Goal: Task Accomplishment & Management: Manage account settings

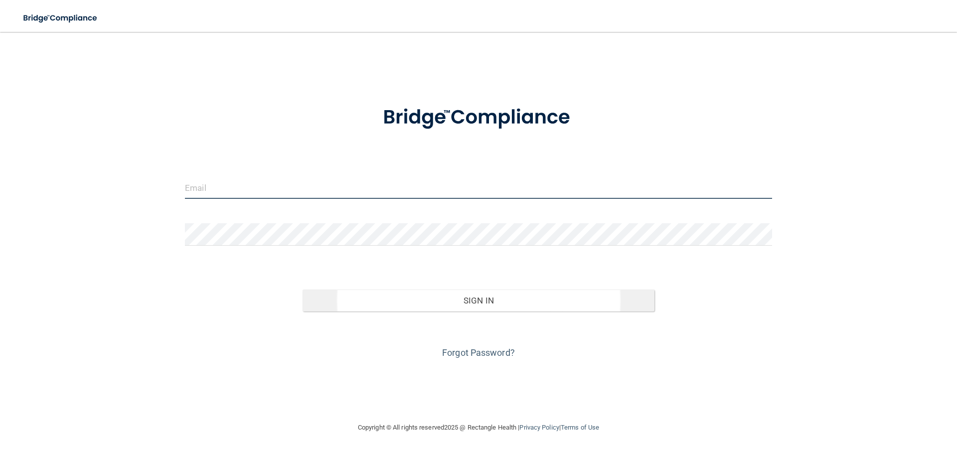
type input "[EMAIL_ADDRESS][DOMAIN_NAME]"
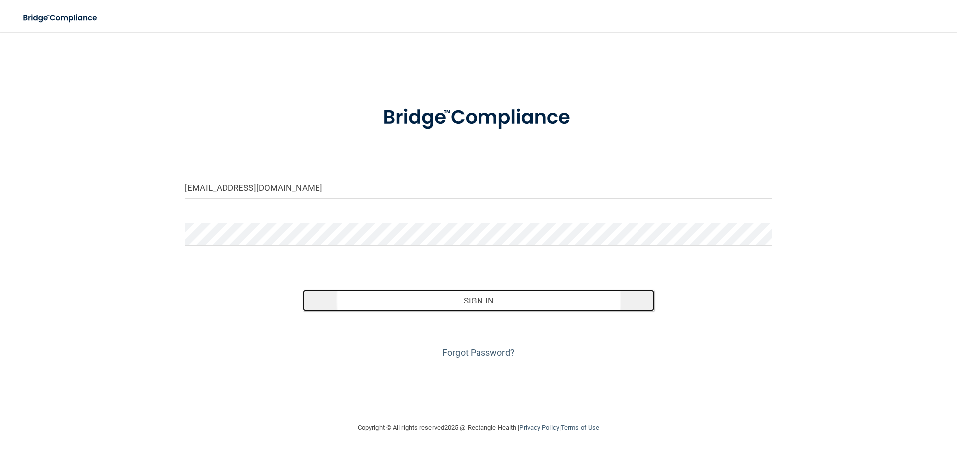
click at [448, 301] on button "Sign In" at bounding box center [478, 300] width 352 height 22
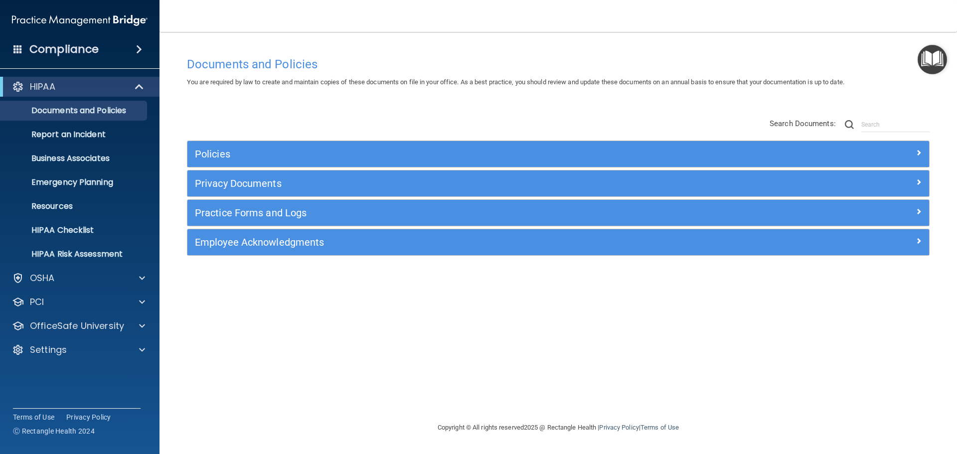
click at [96, 56] on h4 "Compliance" at bounding box center [63, 49] width 69 height 14
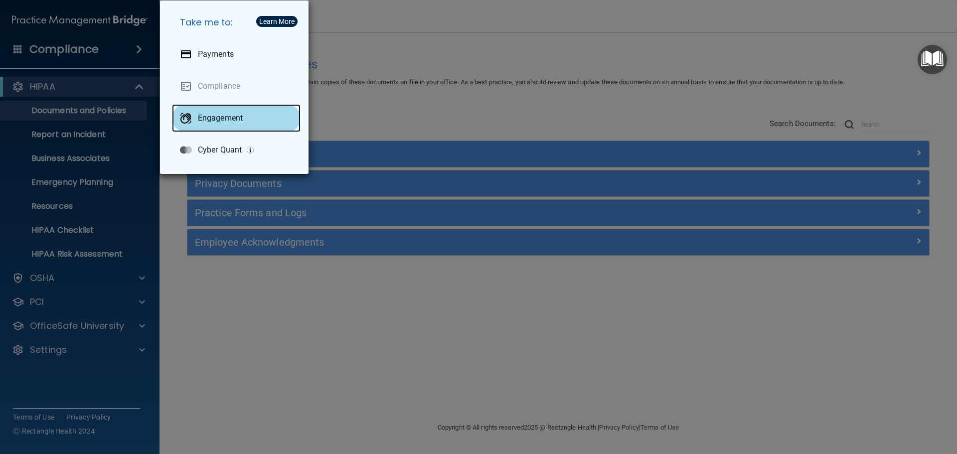
click at [227, 123] on div "Engagement" at bounding box center [236, 118] width 129 height 28
click at [58, 390] on div "Take me to: Payments Compliance Engagement Cyber Quant" at bounding box center [478, 227] width 957 height 454
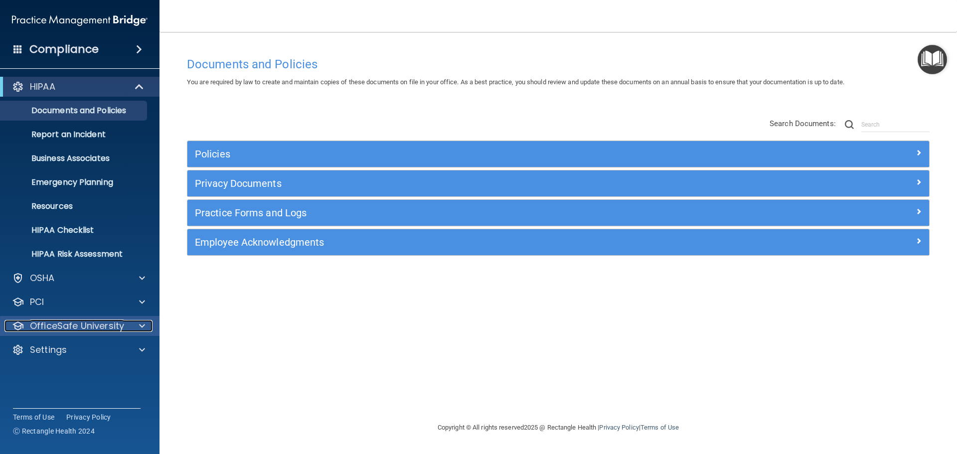
click at [99, 325] on p "OfficeSafe University" at bounding box center [77, 326] width 94 height 12
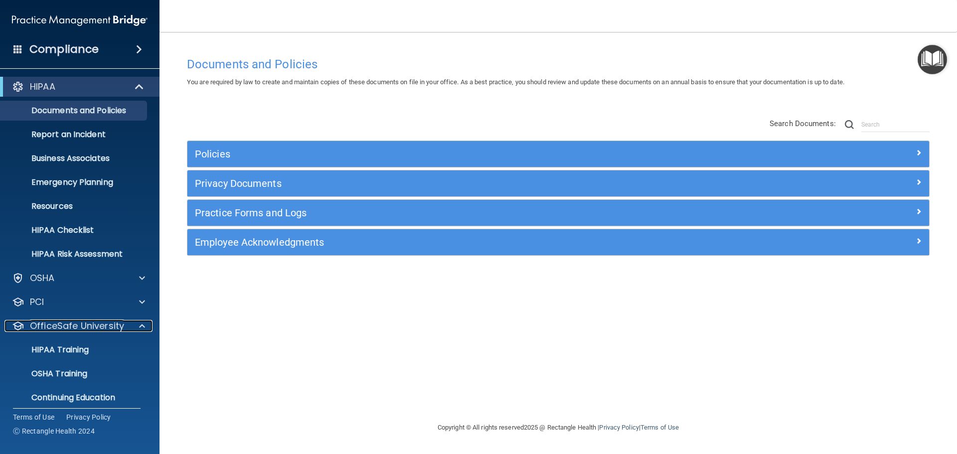
scroll to position [31, 0]
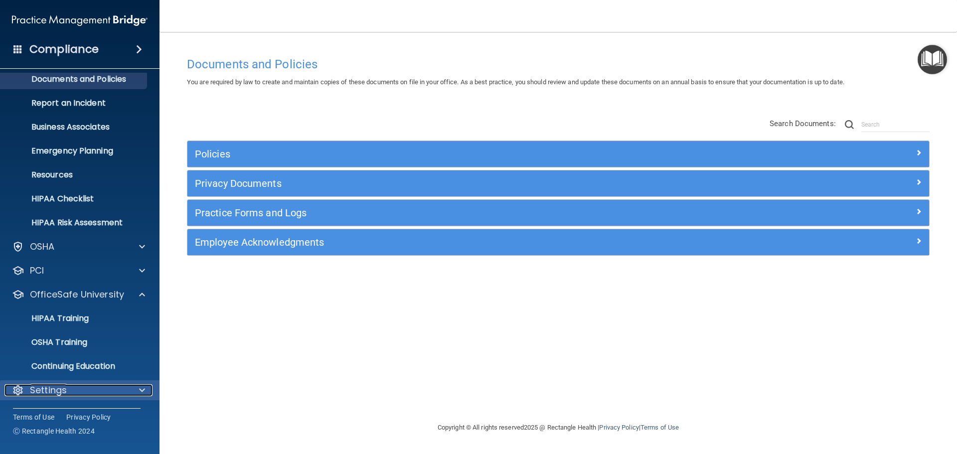
click at [77, 384] on div "Settings" at bounding box center [66, 390] width 124 height 12
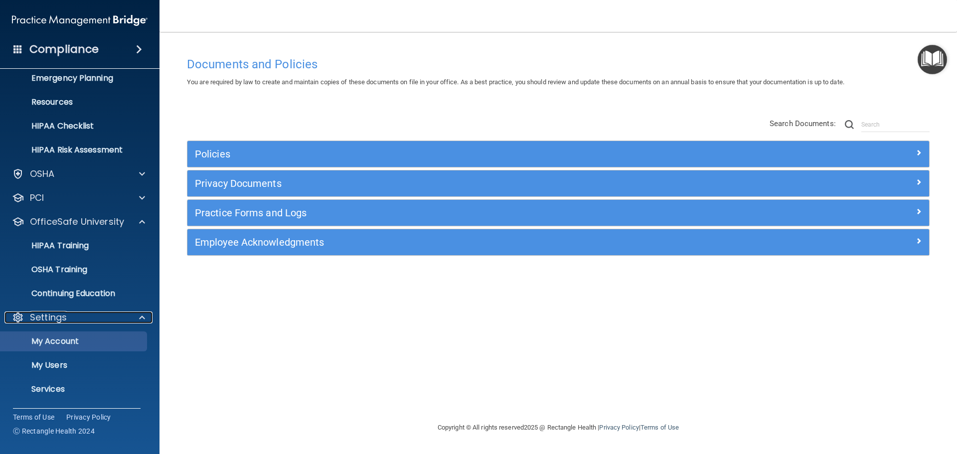
scroll to position [87, 0]
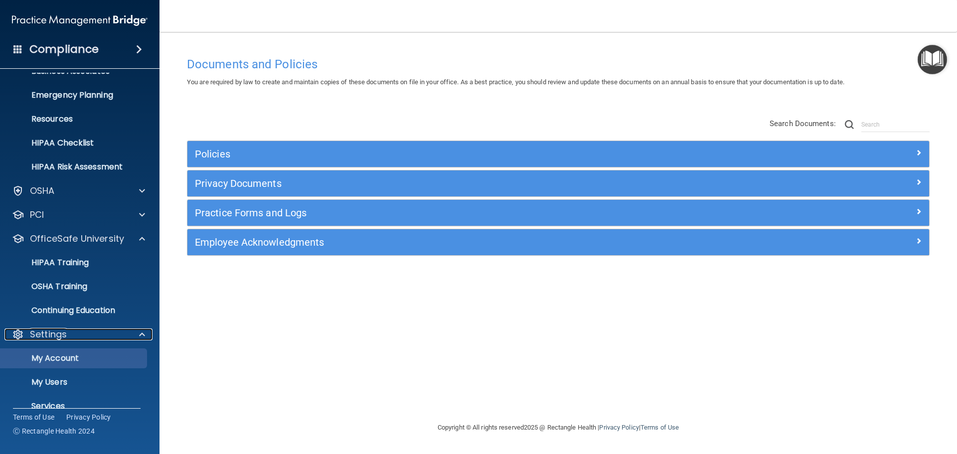
click at [12, 328] on link "Settings" at bounding box center [78, 334] width 133 height 12
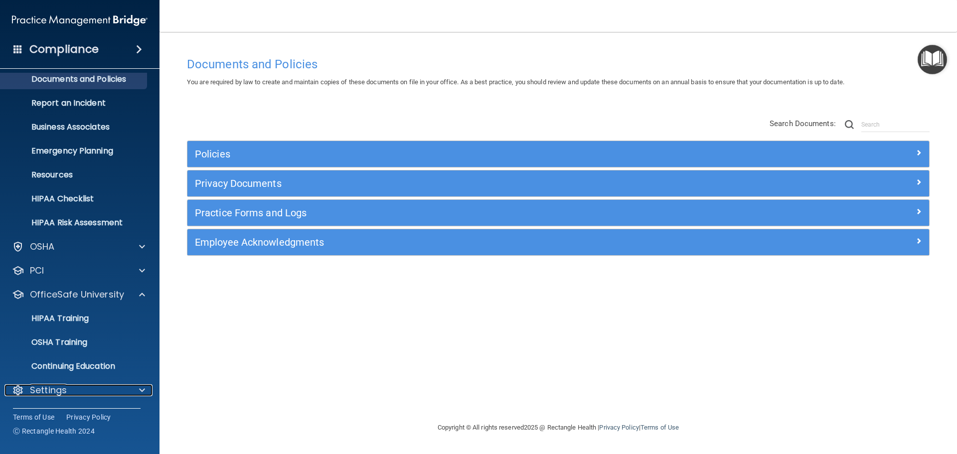
click at [86, 385] on div "Settings" at bounding box center [66, 390] width 124 height 12
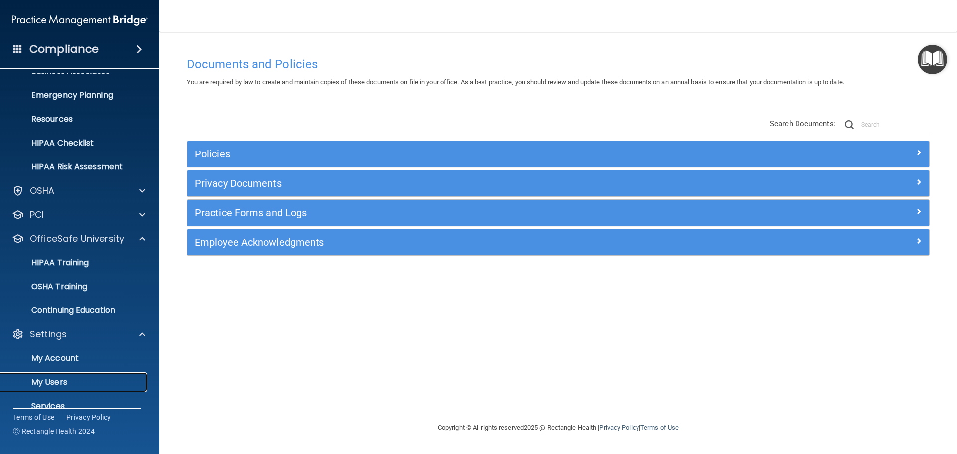
click at [86, 385] on p "My Users" at bounding box center [74, 382] width 136 height 10
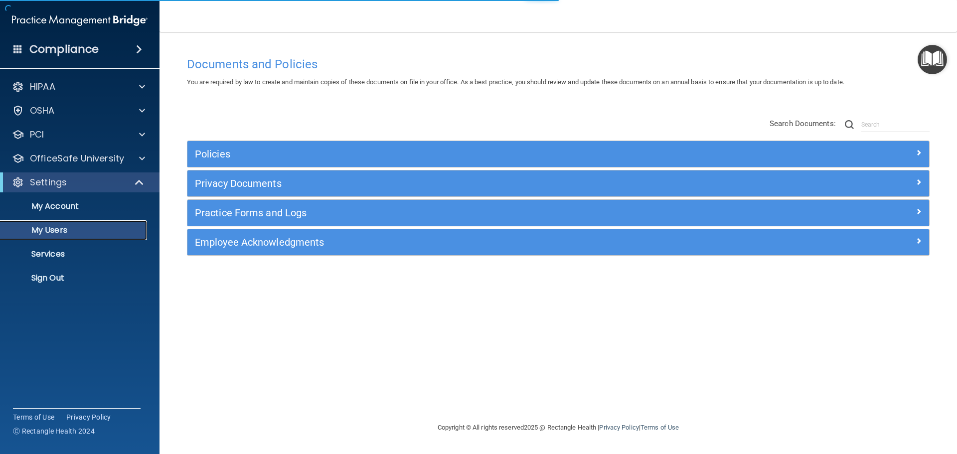
select select "20"
